Goal: Task Accomplishment & Management: Complete application form

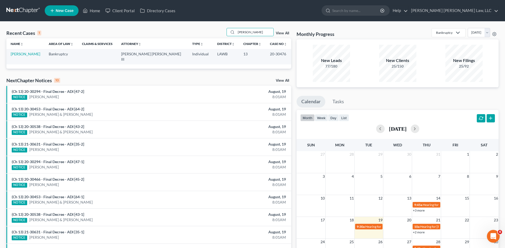
drag, startPoint x: 262, startPoint y: 33, endPoint x: 192, endPoint y: 31, distance: 70.6
click at [192, 31] on div "Recent Cases 1 [PERSON_NAME] View All" at bounding box center [148, 33] width 285 height 10
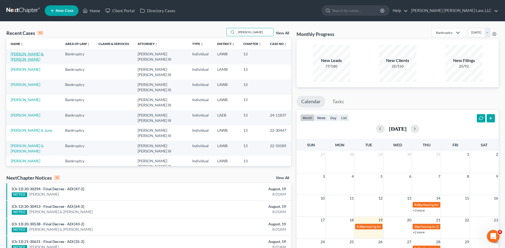
type input "[PERSON_NAME]"
click at [25, 54] on link "[PERSON_NAME] & [PERSON_NAME]" at bounding box center [27, 57] width 33 height 10
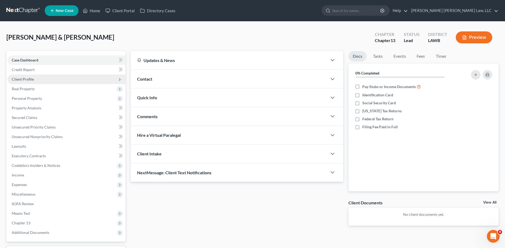
click at [20, 78] on span "Client Profile" at bounding box center [23, 79] width 22 height 5
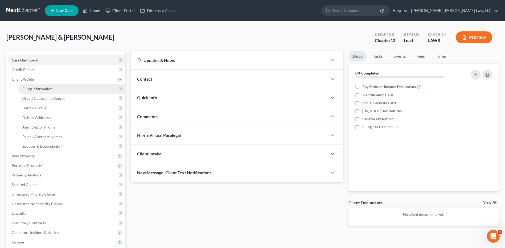
click at [27, 89] on span "Filing Information" at bounding box center [37, 89] width 30 height 5
select select "1"
select select "3"
select select "19"
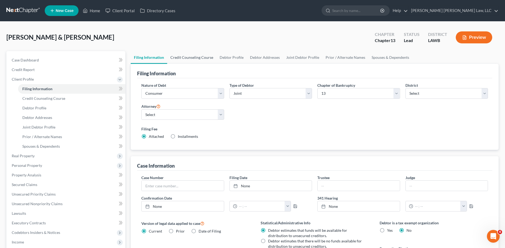
click at [188, 55] on link "Credit Counseling Course" at bounding box center [191, 57] width 49 height 13
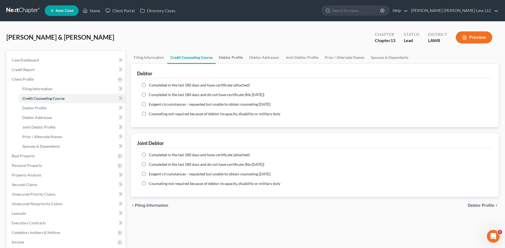
click at [231, 57] on link "Debtor Profile" at bounding box center [231, 57] width 30 height 13
select select "1"
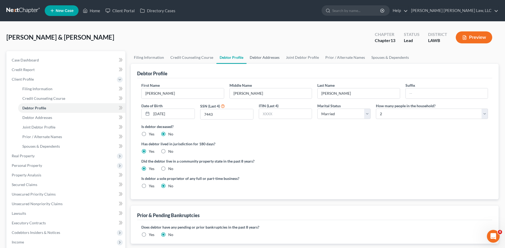
click at [264, 59] on link "Debtor Addresses" at bounding box center [265, 57] width 36 height 13
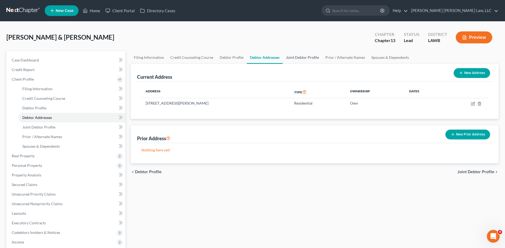
click at [296, 59] on link "Joint Debtor Profile" at bounding box center [302, 57] width 39 height 13
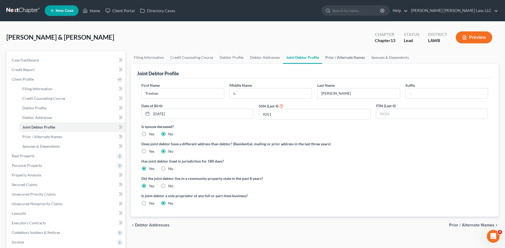
click at [332, 59] on link "Prior / Alternate Names" at bounding box center [345, 57] width 46 height 13
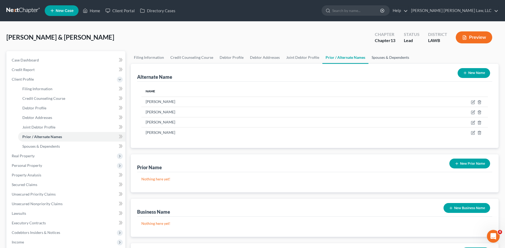
click at [379, 57] on link "Spouses & Dependents" at bounding box center [391, 57] width 44 height 13
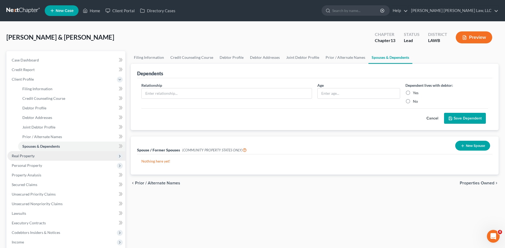
click at [22, 157] on span "Real Property" at bounding box center [23, 156] width 23 height 5
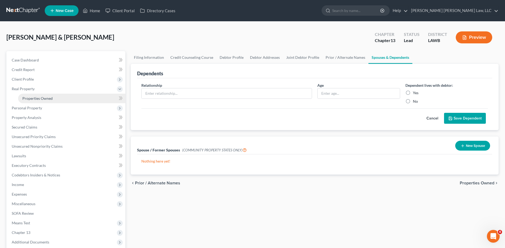
click at [34, 99] on span "Properties Owned" at bounding box center [37, 98] width 30 height 5
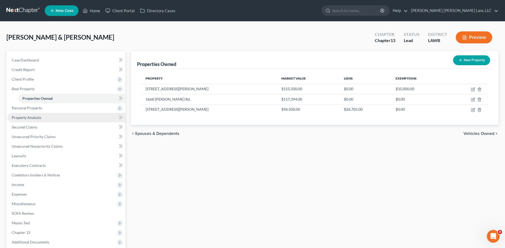
click at [22, 116] on span "Property Analysis" at bounding box center [27, 117] width 30 height 5
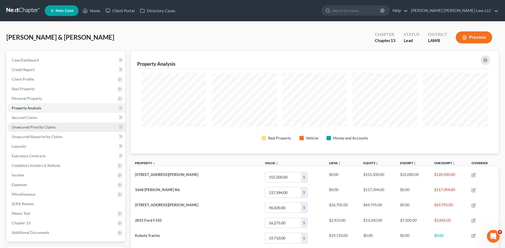
scroll to position [103, 368]
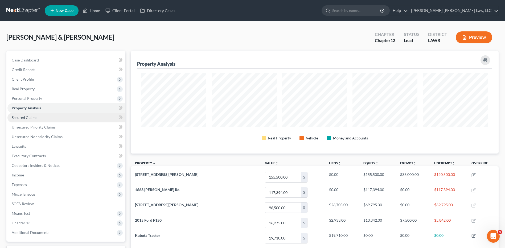
click at [26, 117] on span "Secured Claims" at bounding box center [25, 117] width 26 height 5
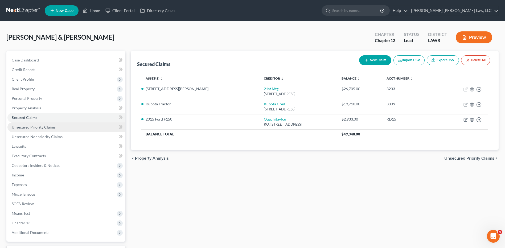
click at [27, 128] on span "Unsecured Priority Claims" at bounding box center [34, 127] width 44 height 5
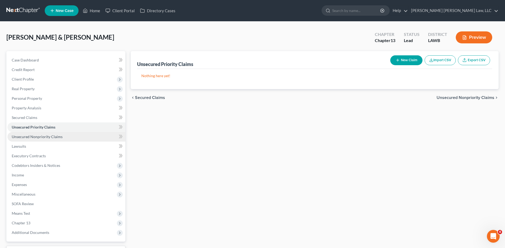
click at [30, 137] on span "Unsecured Nonpriority Claims" at bounding box center [37, 136] width 51 height 5
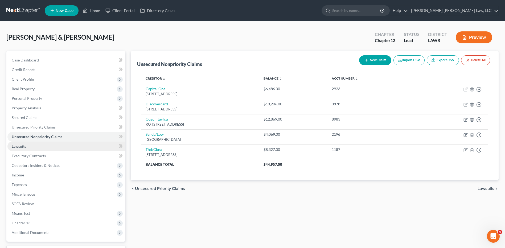
click at [16, 147] on span "Lawsuits" at bounding box center [19, 146] width 14 height 5
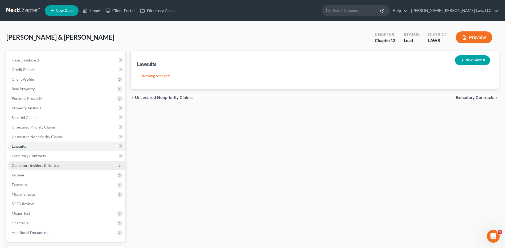
click at [25, 165] on span "Codebtors Insiders & Notices" at bounding box center [36, 165] width 48 height 5
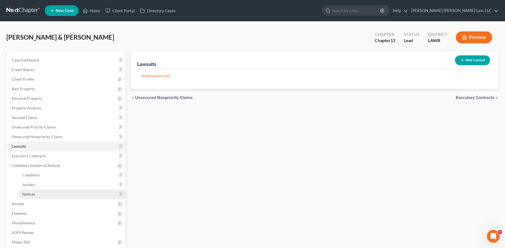
click at [27, 194] on span "Notices" at bounding box center [28, 194] width 13 height 5
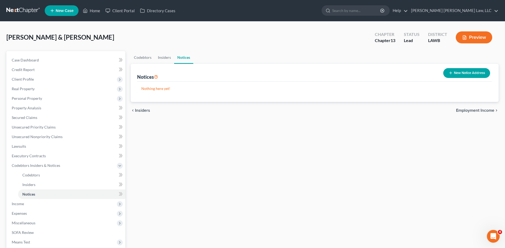
click at [466, 70] on button "New Notice Address" at bounding box center [466, 73] width 47 height 10
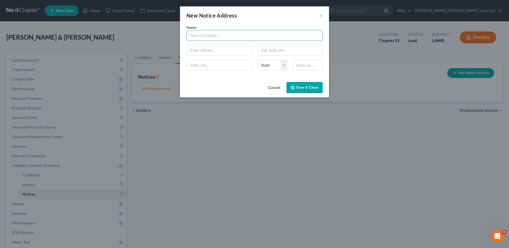
click at [215, 38] on input "text" at bounding box center [254, 35] width 136 height 11
type input "Union Parish Sherriff"
click at [200, 46] on input "text" at bounding box center [219, 50] width 65 height 10
type input "[STREET_ADDRESS]"
type input "[GEOGRAPHIC_DATA]"
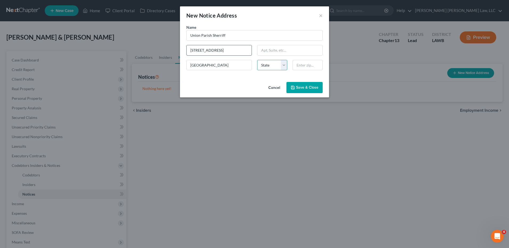
select select "19"
type input "71241"
click at [306, 85] on span "Save & Close" at bounding box center [307, 87] width 22 height 5
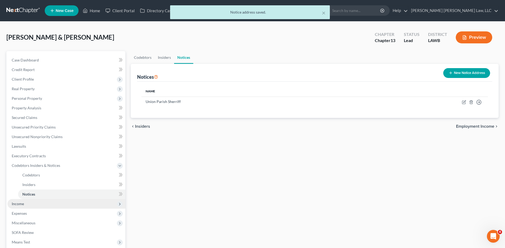
click at [23, 201] on span "Income" at bounding box center [66, 204] width 118 height 10
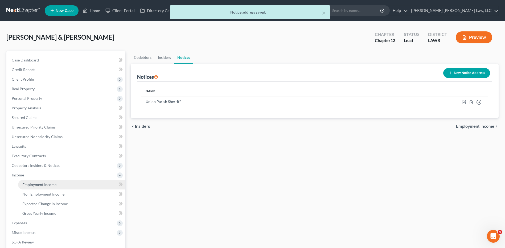
click at [35, 182] on span "Employment Income" at bounding box center [39, 184] width 34 height 5
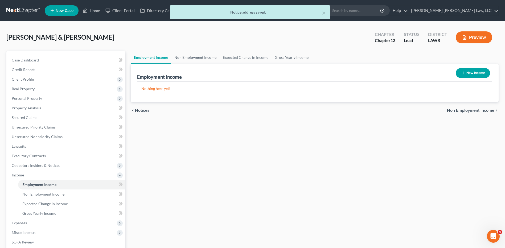
click at [197, 60] on link "Non Employment Income" at bounding box center [195, 57] width 48 height 13
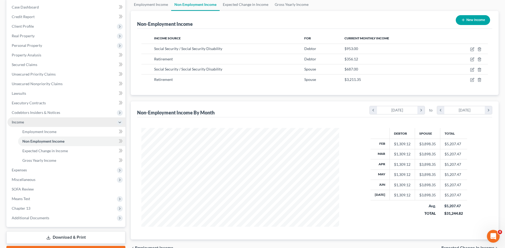
scroll to position [53, 0]
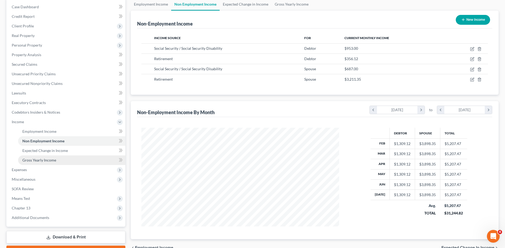
click at [40, 157] on link "Gross Yearly Income" at bounding box center [71, 161] width 107 height 10
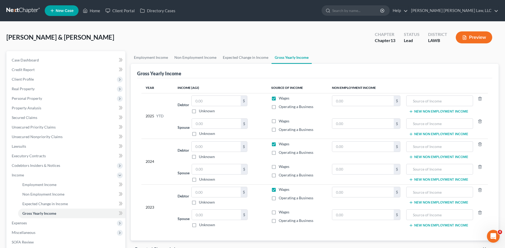
click at [279, 97] on label "Wages" at bounding box center [284, 98] width 11 height 5
click at [281, 97] on input "Wages" at bounding box center [282, 97] width 3 height 3
checkbox input "false"
click at [279, 144] on label "Wages" at bounding box center [284, 143] width 11 height 5
click at [281, 144] on input "Wages" at bounding box center [282, 142] width 3 height 3
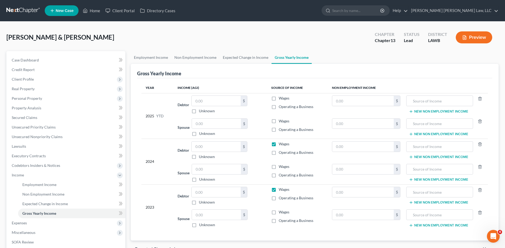
checkbox input "false"
click at [279, 191] on label "Wages" at bounding box center [284, 189] width 11 height 5
click at [281, 190] on input "Wages" at bounding box center [282, 188] width 3 height 3
checkbox input "false"
click at [370, 146] on input "text" at bounding box center [363, 147] width 62 height 10
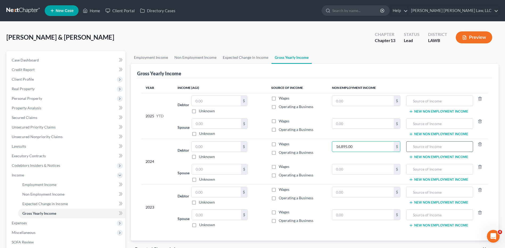
type input "16,895.00"
click at [426, 144] on input "text" at bounding box center [439, 147] width 61 height 10
type input "SS income"
click at [209, 169] on input "text" at bounding box center [216, 169] width 49 height 10
type input "25,159.00"
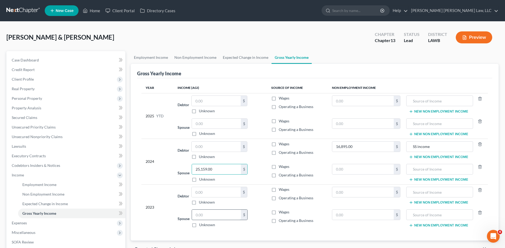
click at [199, 217] on input "text" at bounding box center [216, 215] width 49 height 10
type input "26,000"
click at [344, 189] on input "text" at bounding box center [363, 192] width 62 height 10
type input "16,895.00"
type input "SS income"
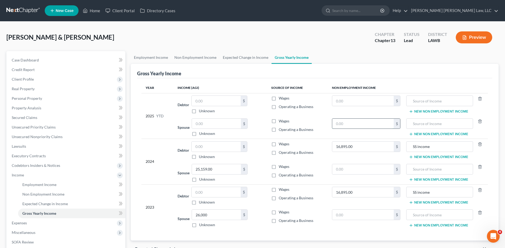
click at [348, 124] on input "text" at bounding box center [363, 124] width 62 height 10
type input "27.28"
click at [417, 126] on input "text" at bounding box center [439, 124] width 61 height 10
type input "SS/Retirment"
click at [350, 123] on input "27.28" at bounding box center [363, 124] width 62 height 10
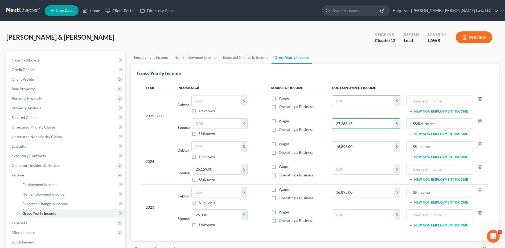
type input "27,288.45"
click at [341, 101] on input "text" at bounding box center [363, 101] width 62 height 10
